Goal: Information Seeking & Learning: Learn about a topic

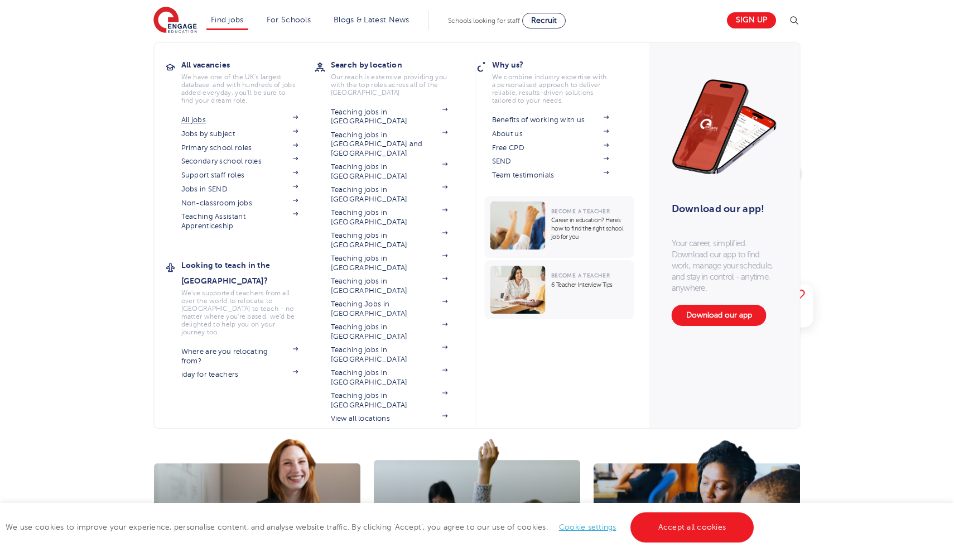
click at [194, 118] on link "All jobs" at bounding box center [239, 120] width 117 height 9
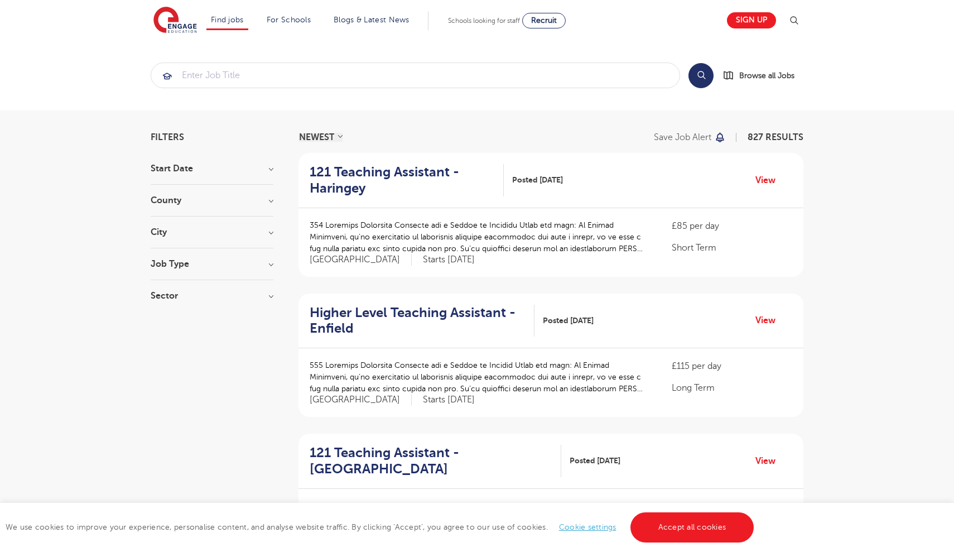
click at [186, 238] on div "City Hounslow 62 Wandsworth 35 Leeds 33 Newham 33 Bromley 29 Show more" at bounding box center [212, 238] width 123 height 21
click at [269, 199] on h3 "County" at bounding box center [212, 200] width 123 height 9
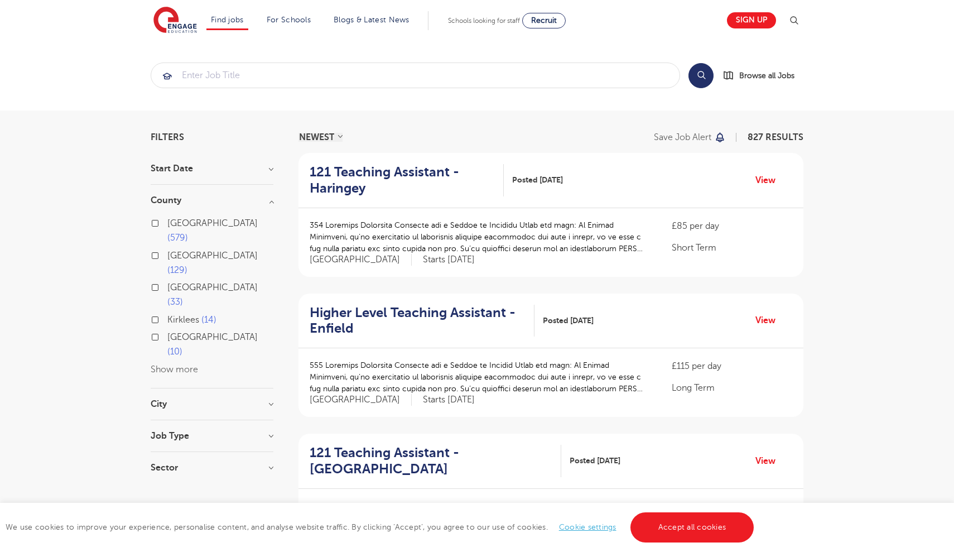
click at [187, 225] on span "[GEOGRAPHIC_DATA]" at bounding box center [212, 223] width 90 height 10
click at [175, 225] on input "London 579" at bounding box center [170, 221] width 7 height 7
checkbox input "true"
click at [270, 400] on h3 "City" at bounding box center [212, 404] width 123 height 9
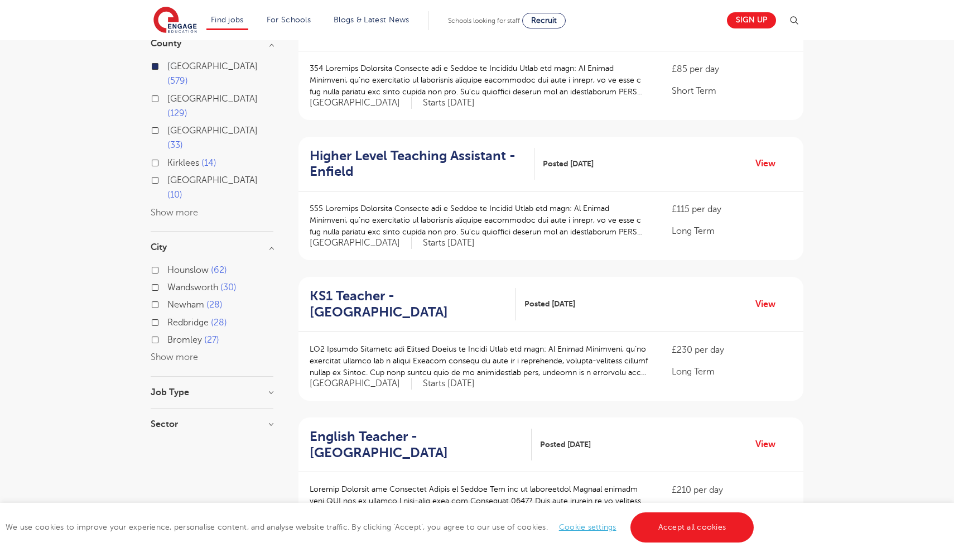
scroll to position [158, 0]
click at [181, 350] on button "Show more" at bounding box center [174, 355] width 47 height 10
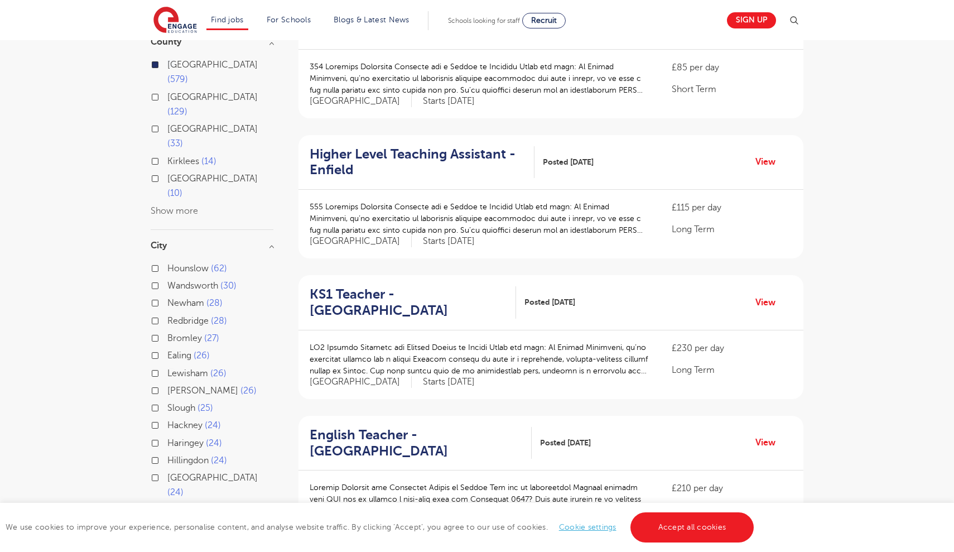
click at [167, 453] on label "Hillingdon 24" at bounding box center [197, 460] width 60 height 15
click at [167, 455] on input "Hillingdon 24" at bounding box center [170, 458] width 7 height 7
